Goal: Transaction & Acquisition: Obtain resource

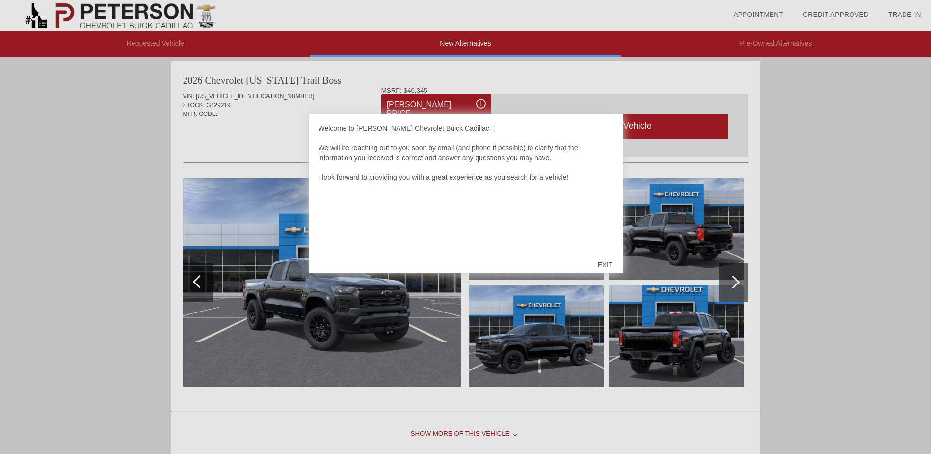
click at [606, 260] on div "EXIT" at bounding box center [605, 264] width 35 height 29
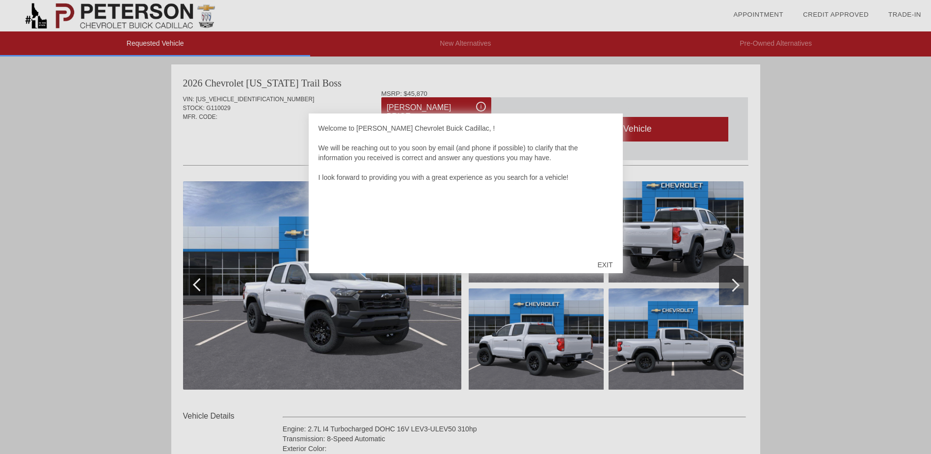
click at [608, 262] on div "EXIT" at bounding box center [605, 264] width 35 height 29
